Goal: Task Accomplishment & Management: Use online tool/utility

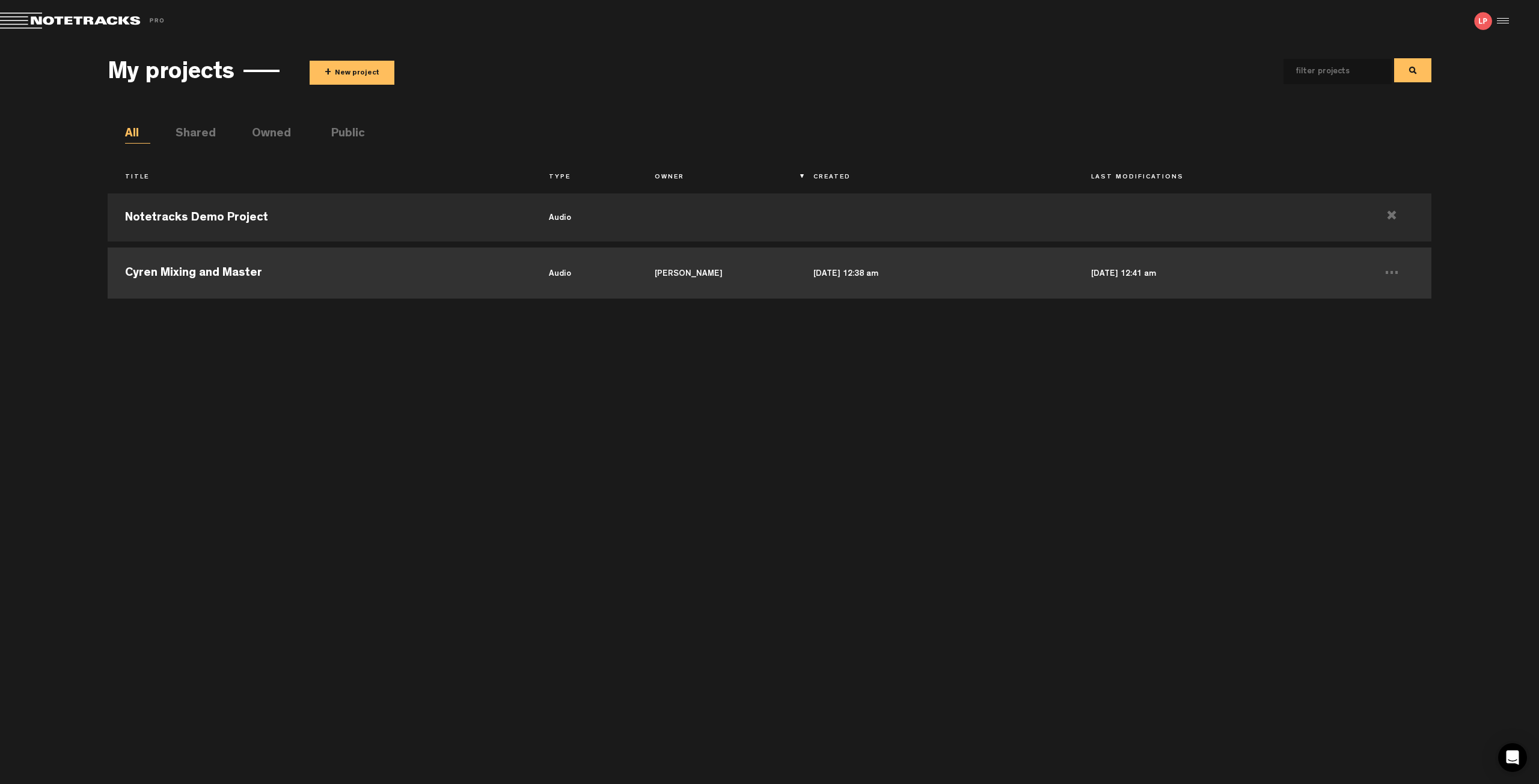
click at [449, 267] on td "Cyren Mixing and Master" at bounding box center [319, 271] width 423 height 54
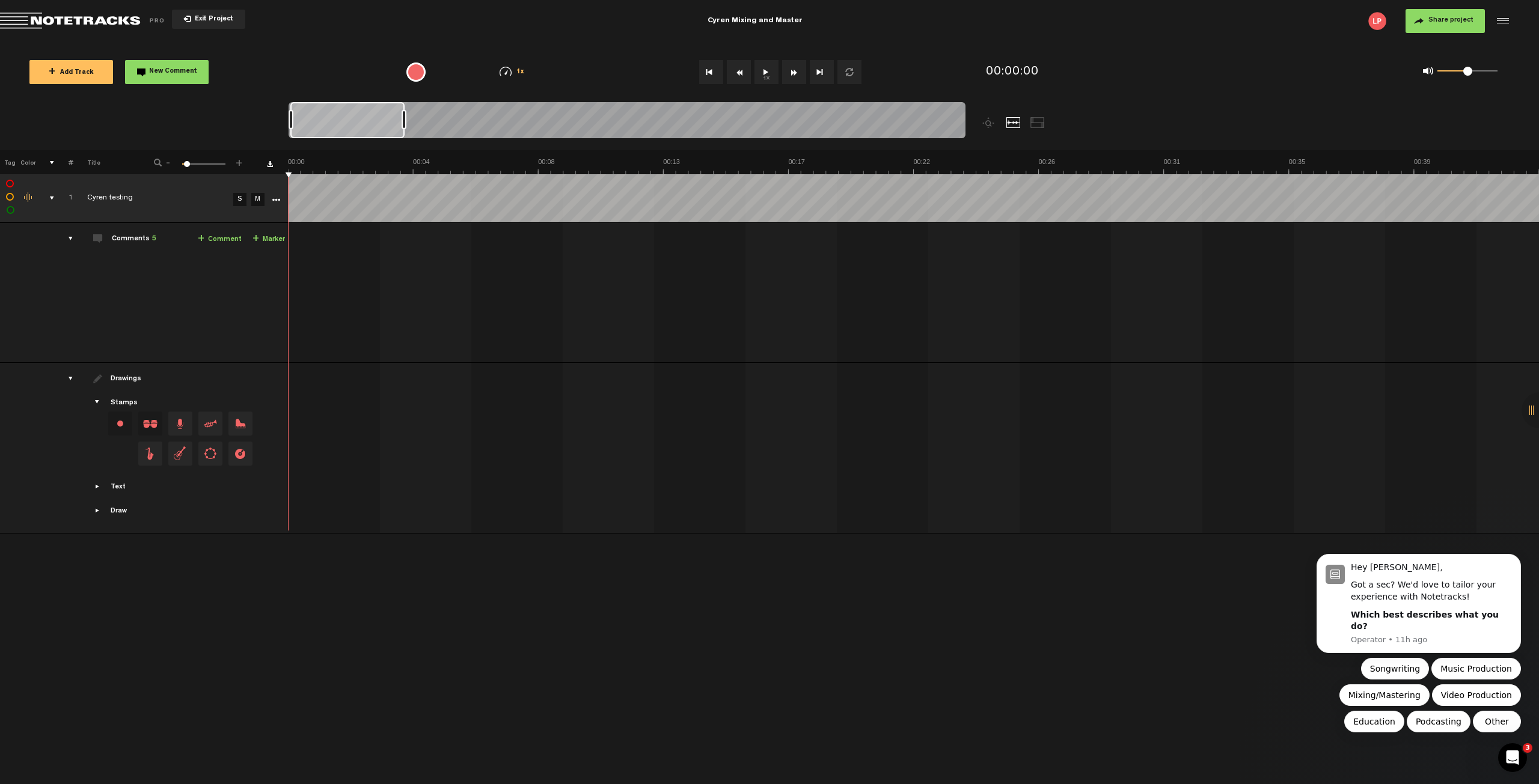
click at [137, 241] on div "Comments 5" at bounding box center [134, 239] width 45 height 10
click at [134, 238] on div "Comments 5" at bounding box center [134, 239] width 45 height 10
click at [65, 239] on div "comments" at bounding box center [66, 238] width 19 height 12
click at [137, 238] on div "Comments 5" at bounding box center [134, 239] width 45 height 10
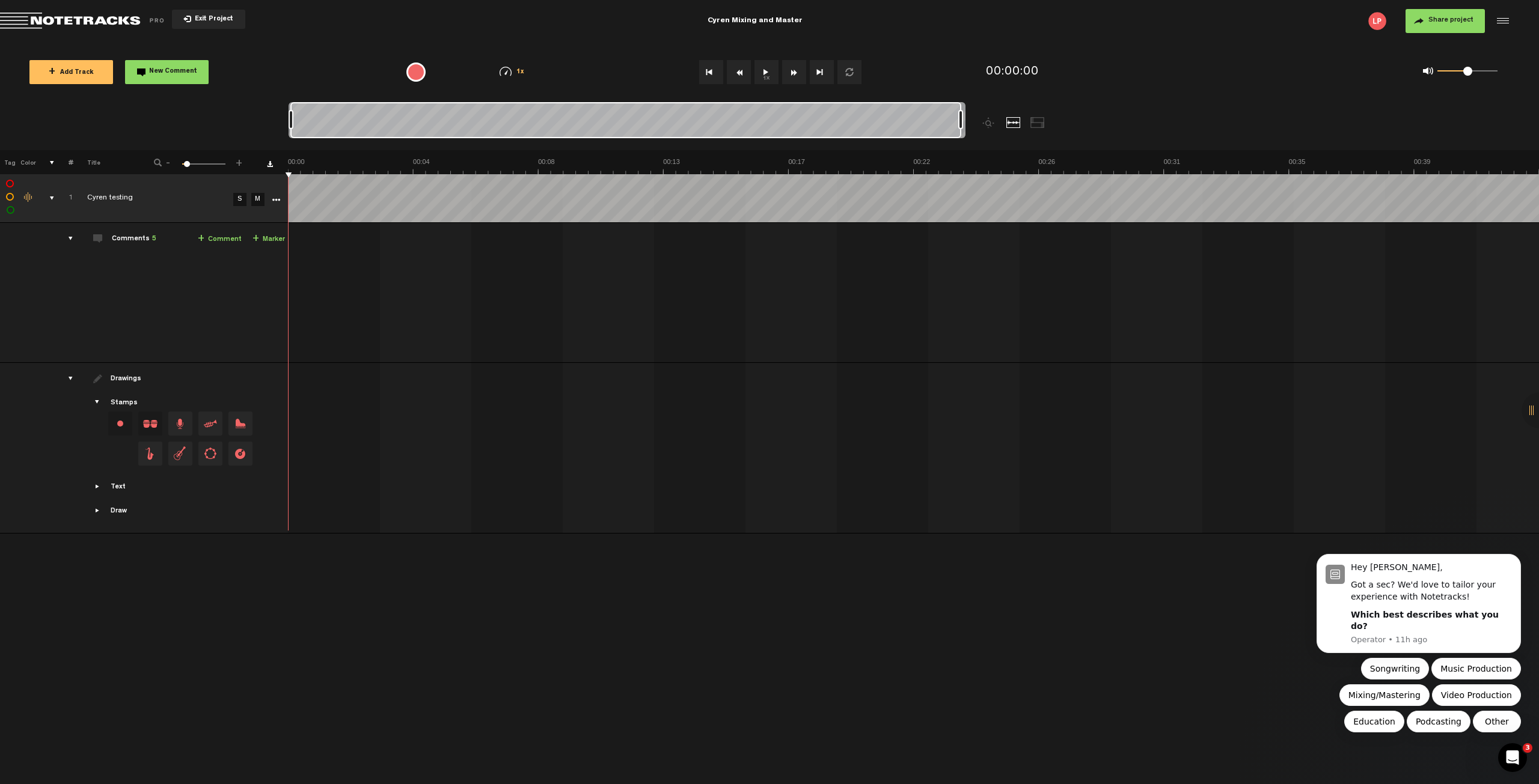
drag, startPoint x: 404, startPoint y: 121, endPoint x: 978, endPoint y: 141, distance: 574.3
click at [978, 141] on div at bounding box center [711, 127] width 846 height 48
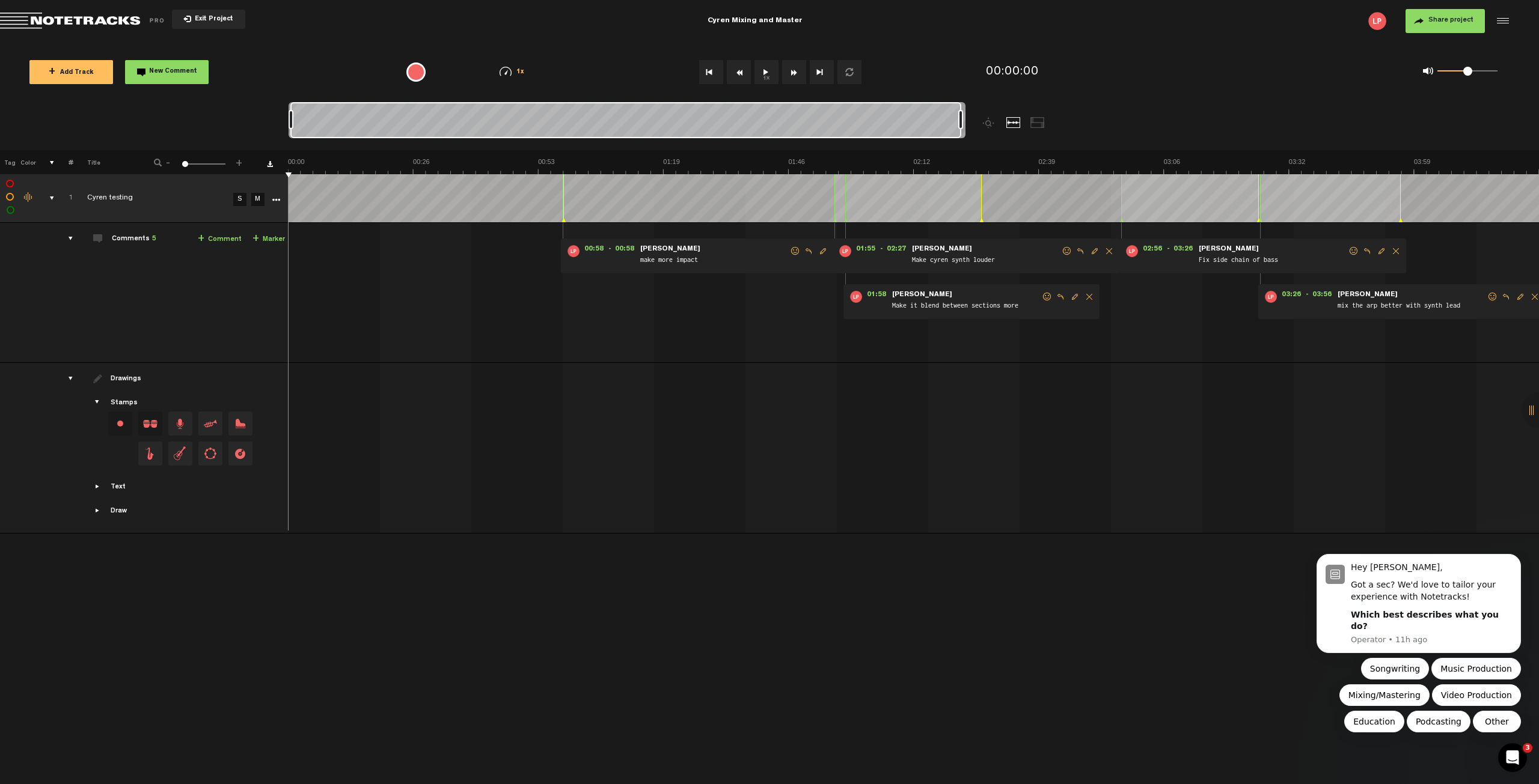
click at [1047, 45] on div "+ Add Track New Comment 1x 0.25x 0.5x 0.75x 1x 1.25x 1.5x 1.75x 2x All emojis 😀…" at bounding box center [770, 72] width 1539 height 60
